Goal: Task Accomplishment & Management: Use online tool/utility

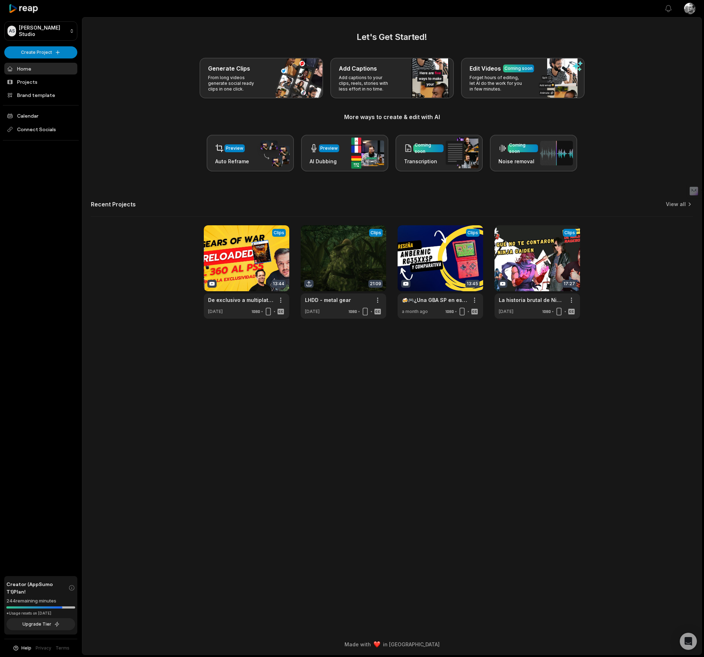
click at [40, 48] on html "AS [PERSON_NAME] Studio Create Project Home Projects Brand template Calendar Co…" at bounding box center [352, 328] width 704 height 657
drag, startPoint x: 37, startPoint y: 66, endPoint x: 57, endPoint y: 69, distance: 20.2
click at [37, 66] on link "Create Clips" at bounding box center [40, 67] width 69 height 12
